Goal: Task Accomplishment & Management: Manage account settings

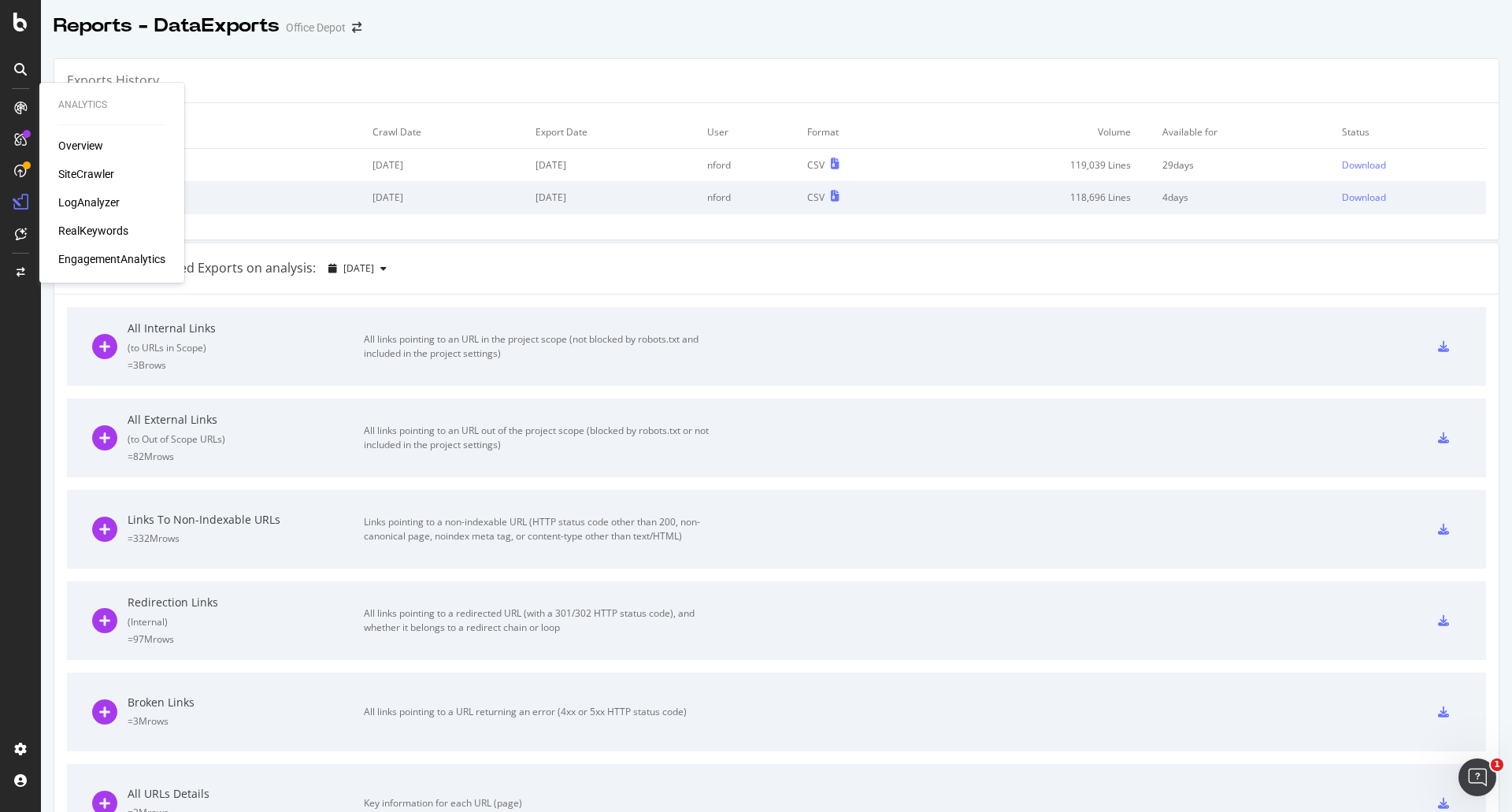
click at [97, 174] on div "SiteCrawler" at bounding box center [86, 174] width 56 height 16
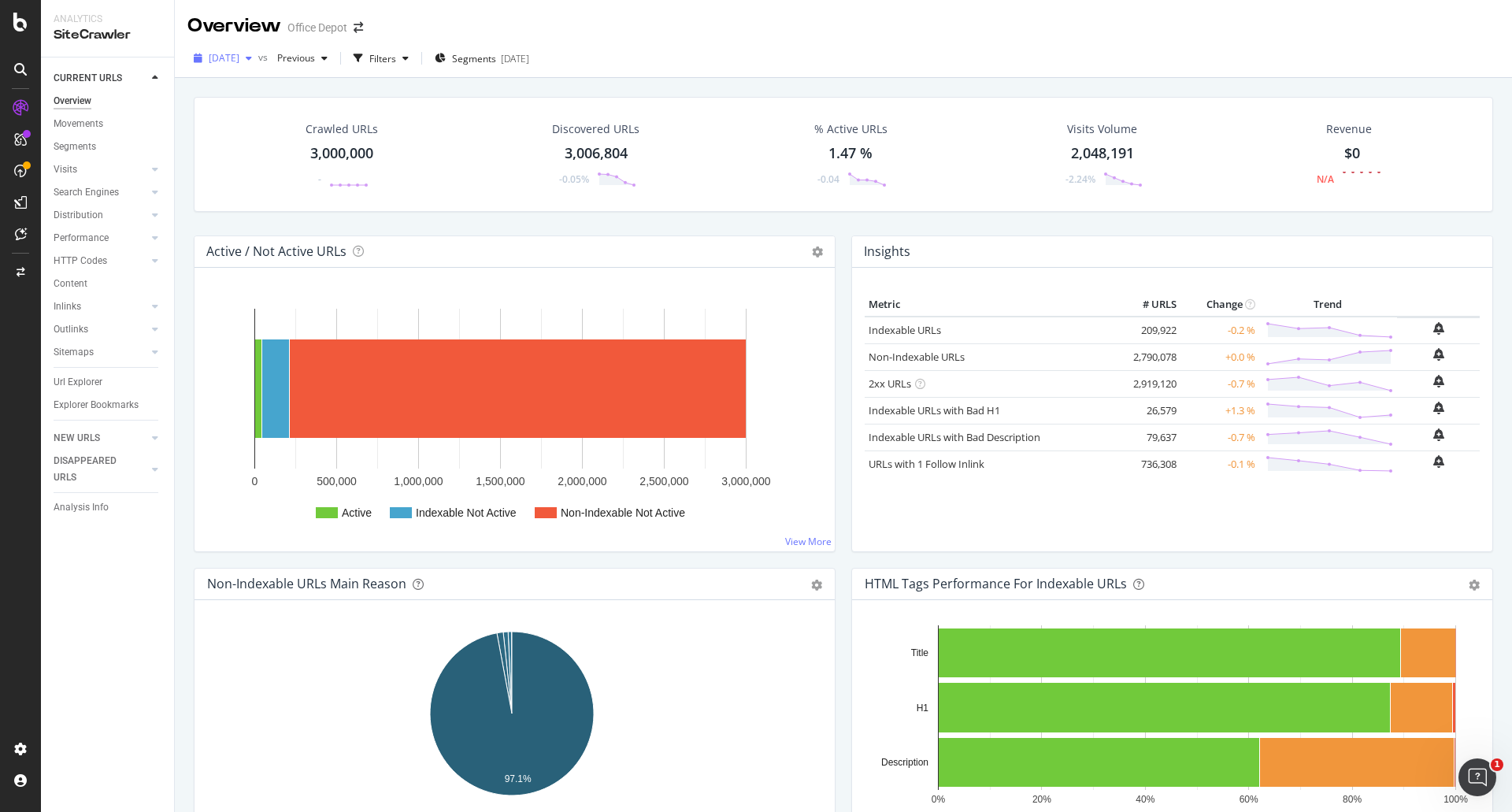
click at [240, 59] on span "[DATE]" at bounding box center [224, 58] width 30 height 14
click at [294, 127] on div "[DATE]" at bounding box center [252, 125] width 84 height 14
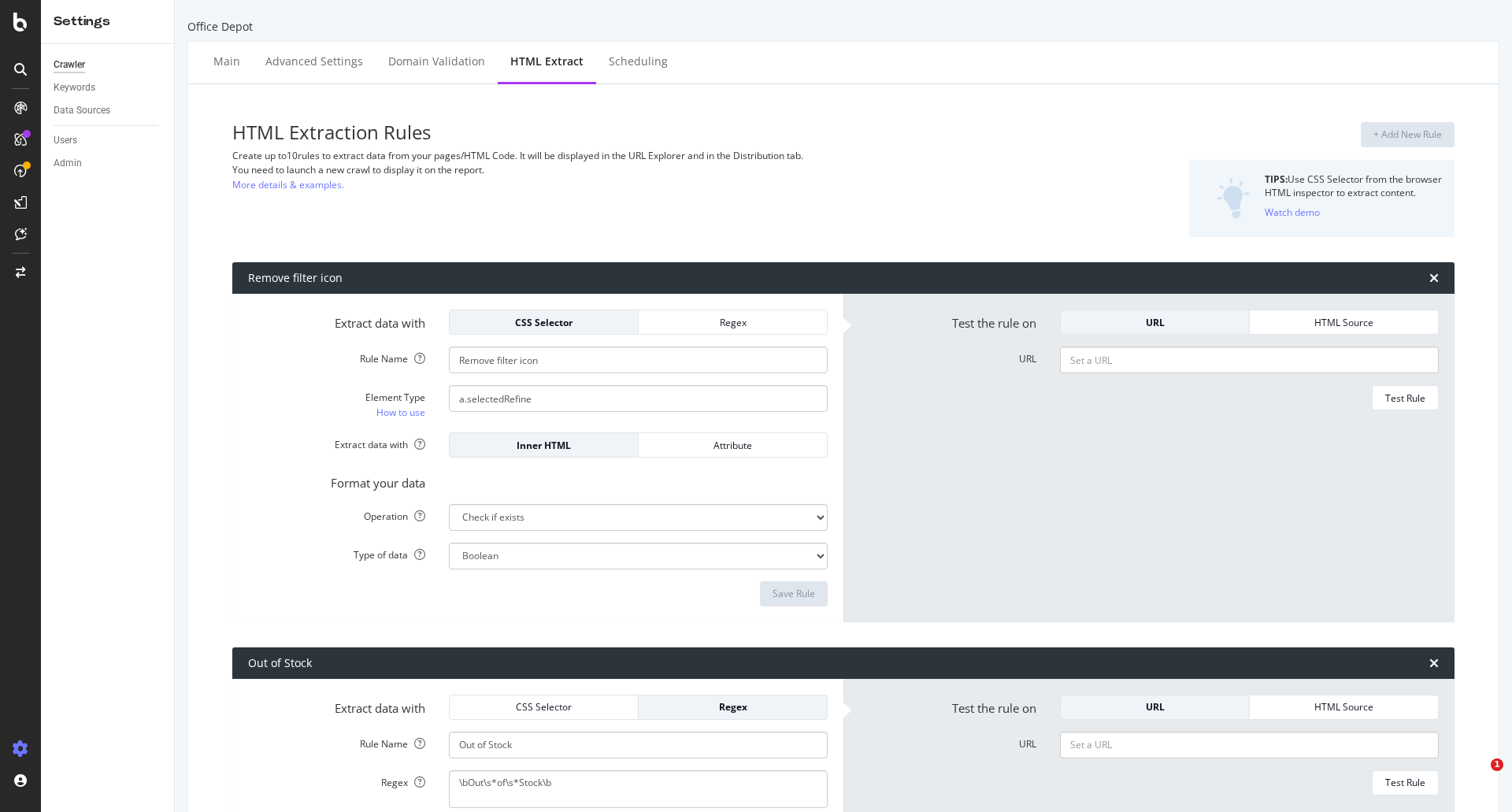
select select "exist"
select select "count"
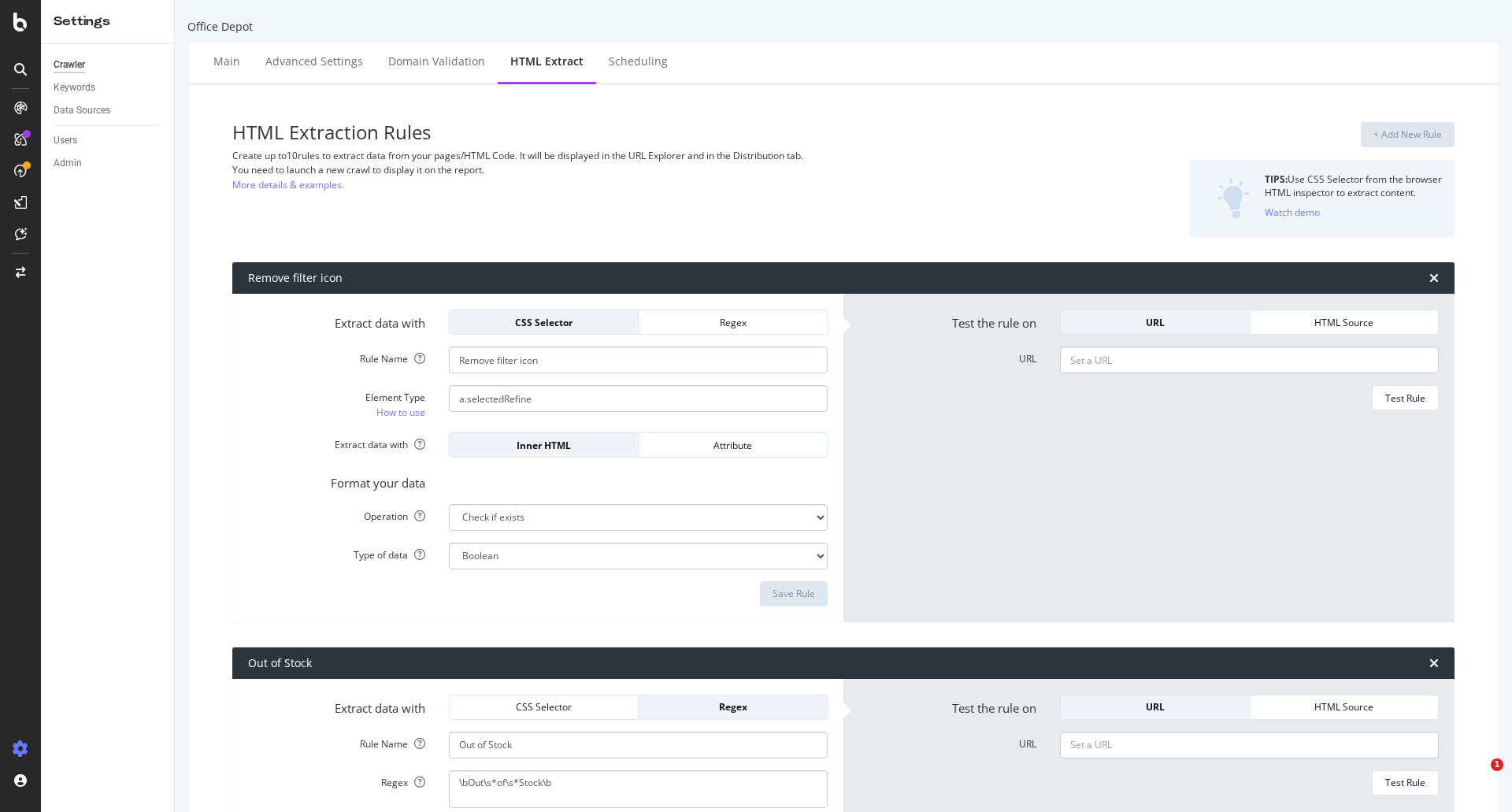
select select "i"
select select "list"
select select "exist"
select select "count"
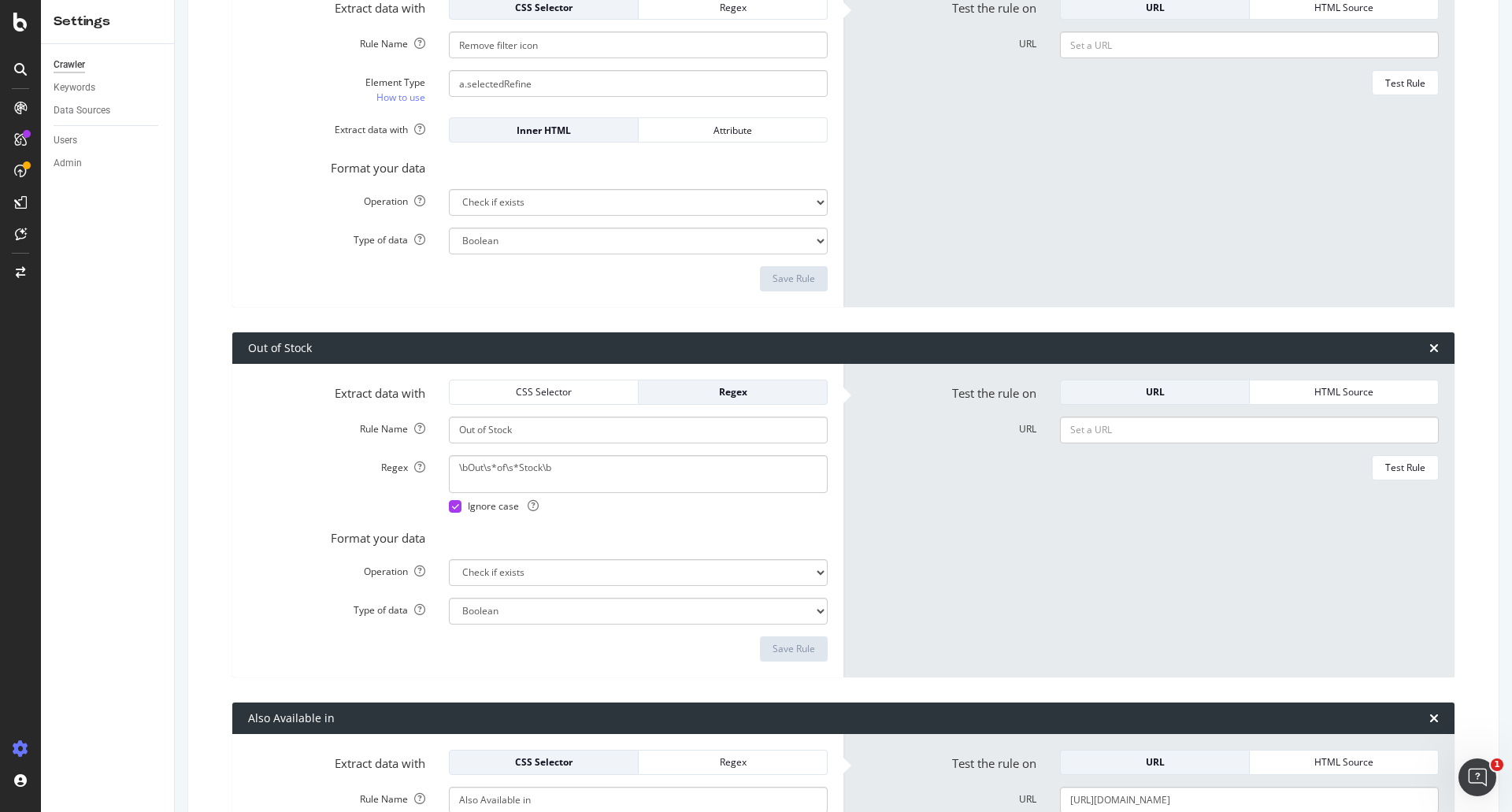
scroll to position [158, 0]
